Goal: Information Seeking & Learning: Learn about a topic

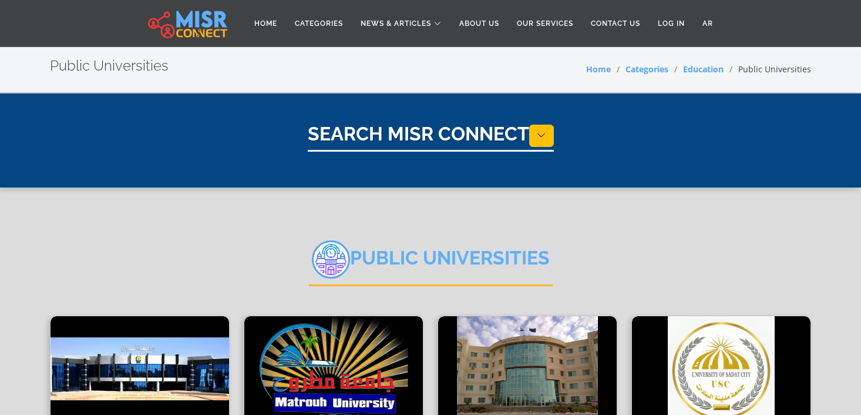
select select "*********"
select select "**********"
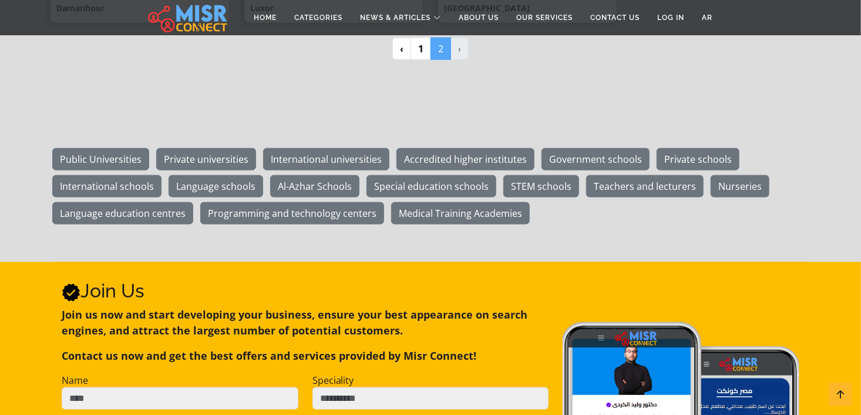
scroll to position [611, 0]
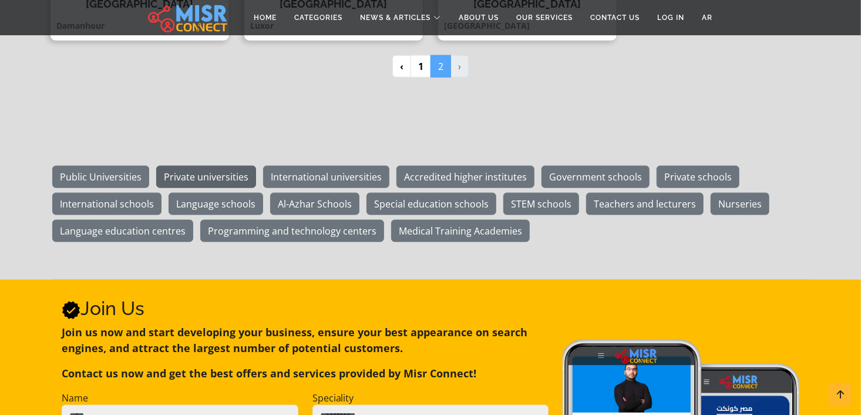
click at [212, 172] on link "Private universities" at bounding box center [206, 177] width 100 height 22
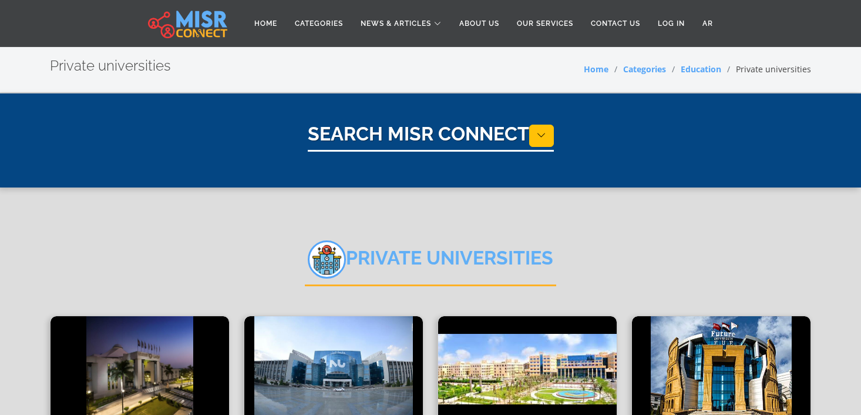
select select "*********"
select select "**********"
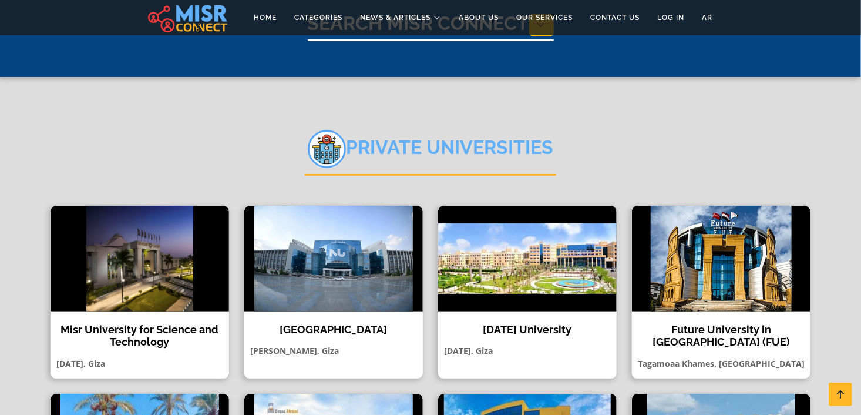
scroll to position [219, 0]
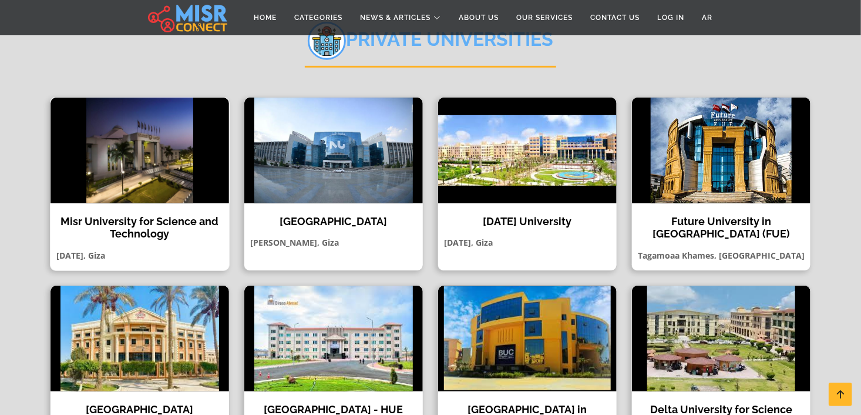
click at [118, 162] on img at bounding box center [140, 151] width 179 height 106
click at [290, 184] on img at bounding box center [333, 151] width 179 height 106
click at [527, 162] on img at bounding box center [527, 151] width 179 height 106
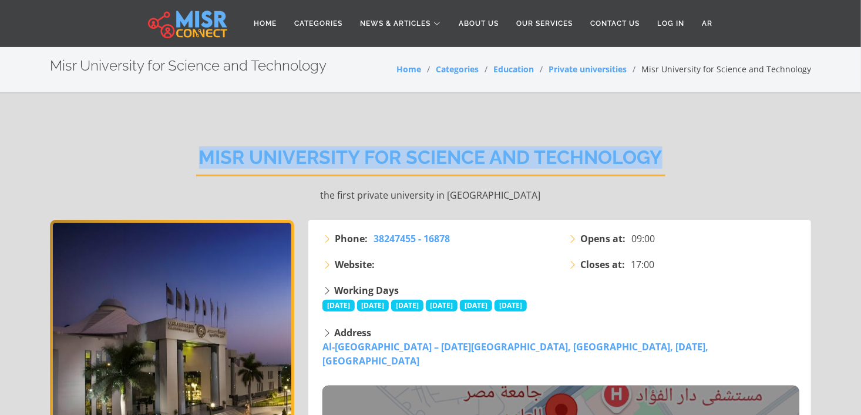
drag, startPoint x: 211, startPoint y: 159, endPoint x: 657, endPoint y: 170, distance: 446.1
click at [657, 170] on h2 "Misr University for Science and Technology" at bounding box center [430, 161] width 469 height 30
copy h2 "Misr University for Science and Technology"
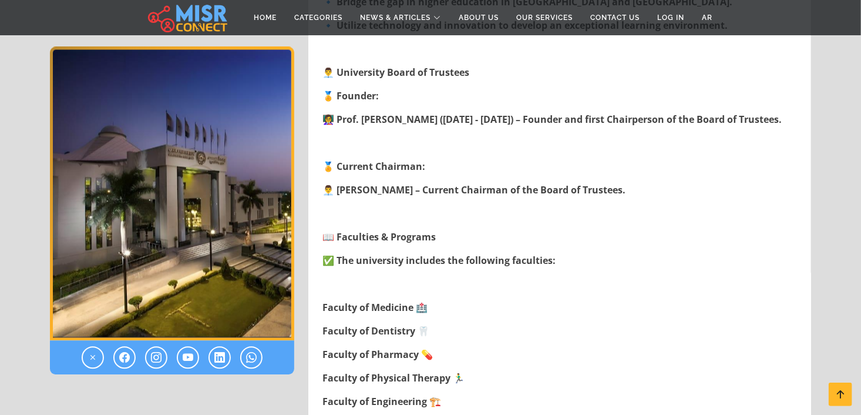
scroll to position [515, 0]
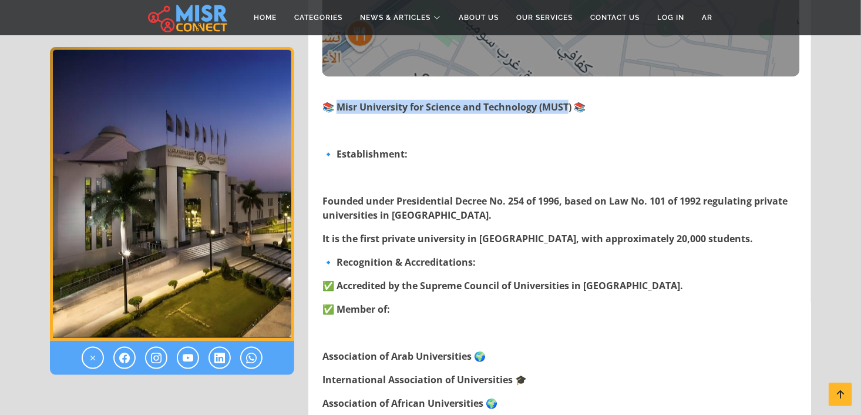
drag, startPoint x: 572, startPoint y: 87, endPoint x: 340, endPoint y: 89, distance: 232.1
click at [340, 100] on strong "📚 Misr University for Science and Technology (MUST) 📚" at bounding box center [454, 106] width 263 height 13
copy strong "isr University for Science and Technology (MUST)"
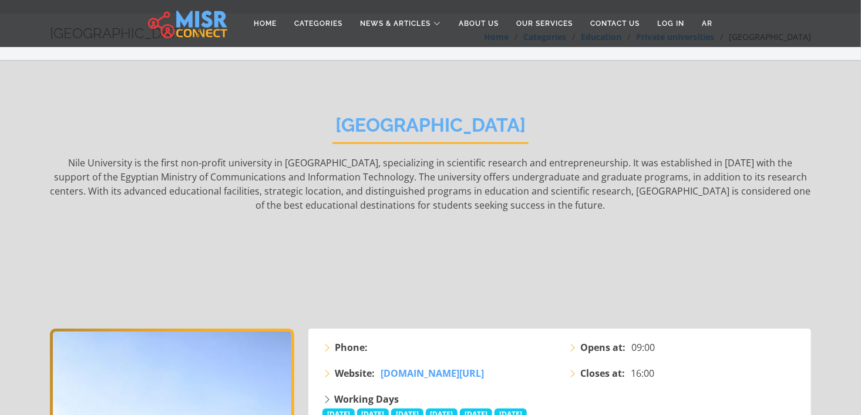
scroll to position [28, 0]
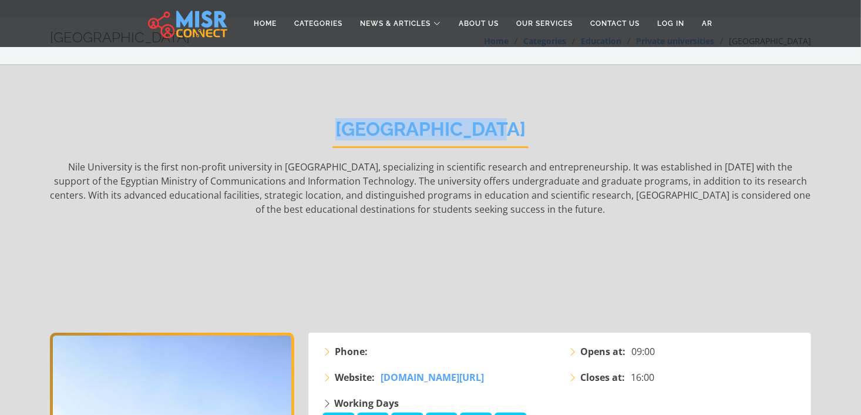
drag, startPoint x: 532, startPoint y: 132, endPoint x: 353, endPoint y: 132, distance: 179.8
click at [353, 132] on div "Nile University Nile University is the first non-profit university in Egypt, sp…" at bounding box center [431, 216] width 762 height 232
copy h2 "Nile University"
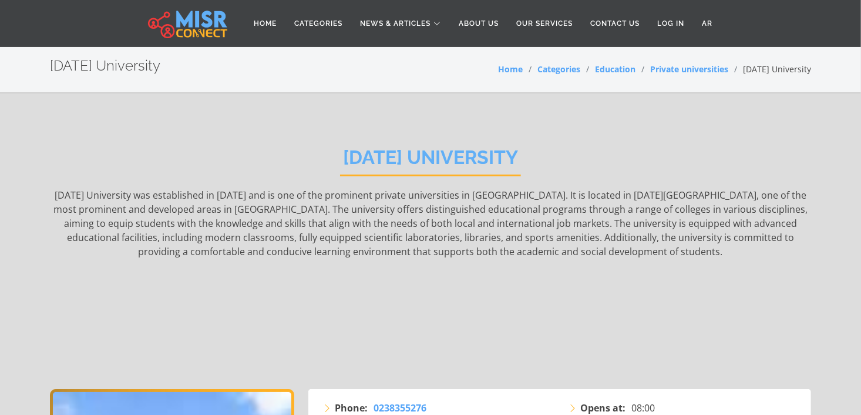
drag, startPoint x: 574, startPoint y: 156, endPoint x: 297, endPoint y: 160, distance: 276.8
click at [297, 160] on div "[DATE] University [DATE] University was established in [DATE] and is one of the…" at bounding box center [431, 259] width 762 height 260
copy h2 "[DATE] University"
